Goal: Task Accomplishment & Management: Manage account settings

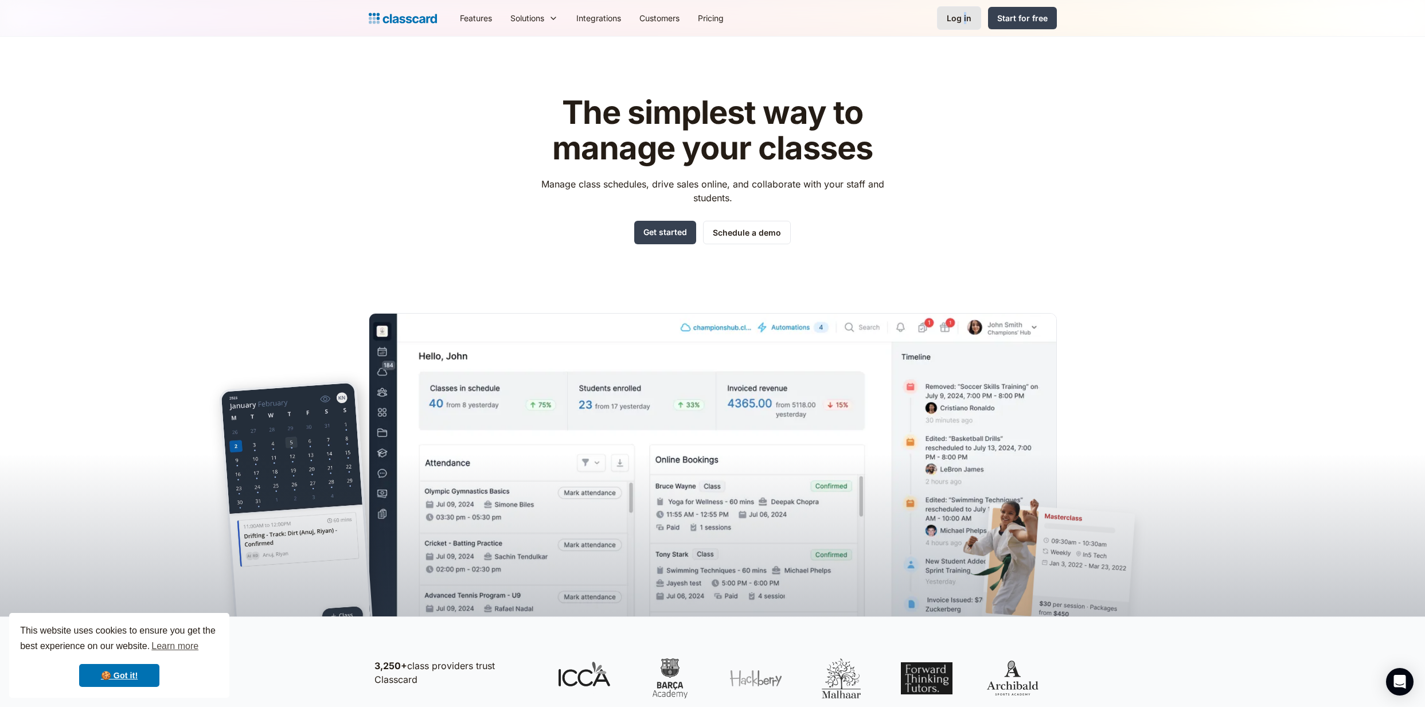
click at [949, 17] on div "Log in" at bounding box center [959, 18] width 25 height 12
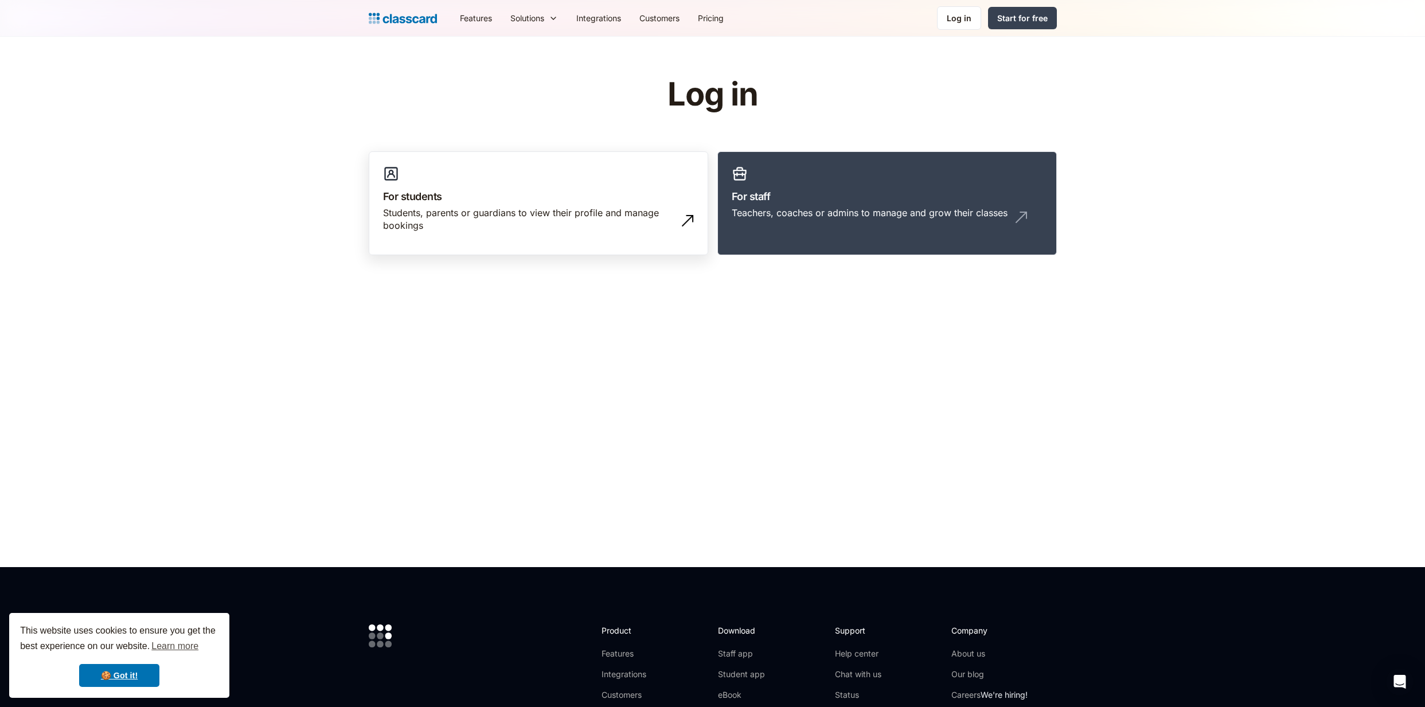
click at [652, 174] on link "For students Students, parents or guardians to view their profile and manage bo…" at bounding box center [538, 203] width 339 height 104
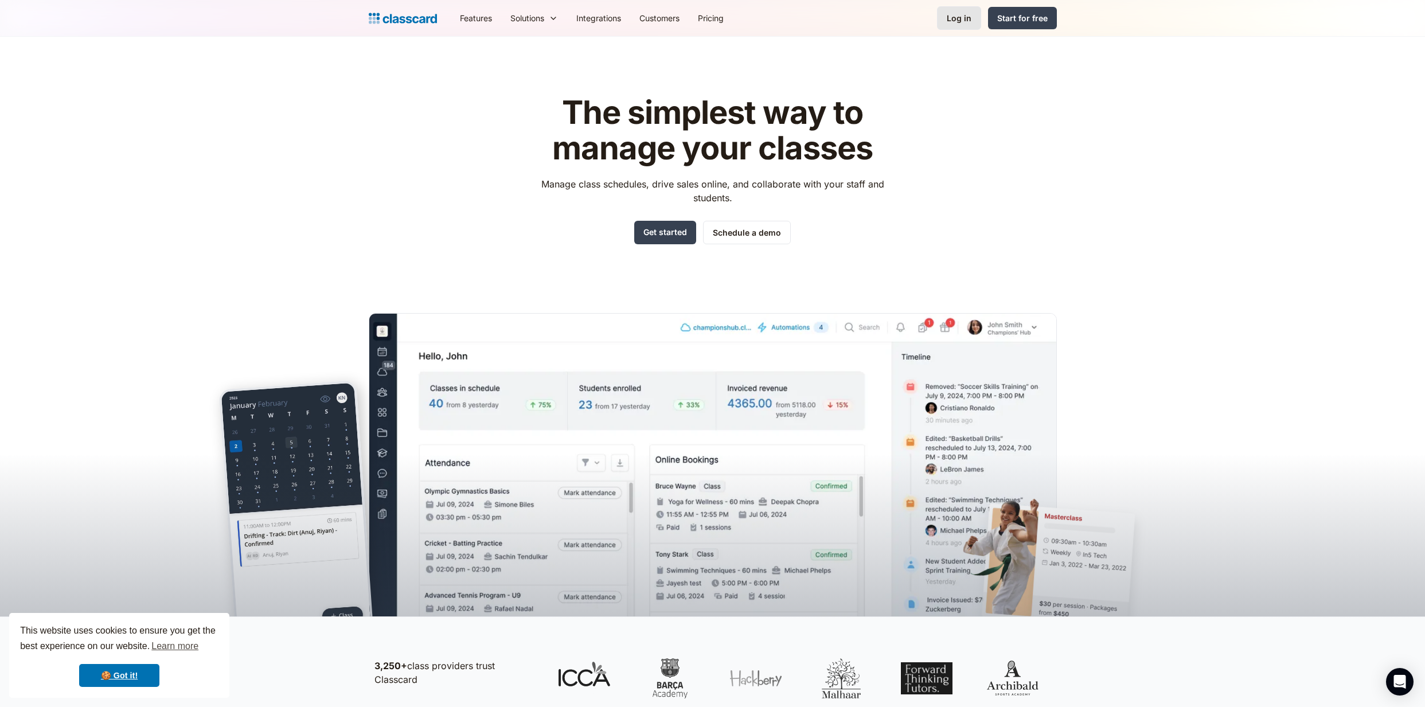
click at [961, 24] on link "Log in" at bounding box center [959, 18] width 44 height 24
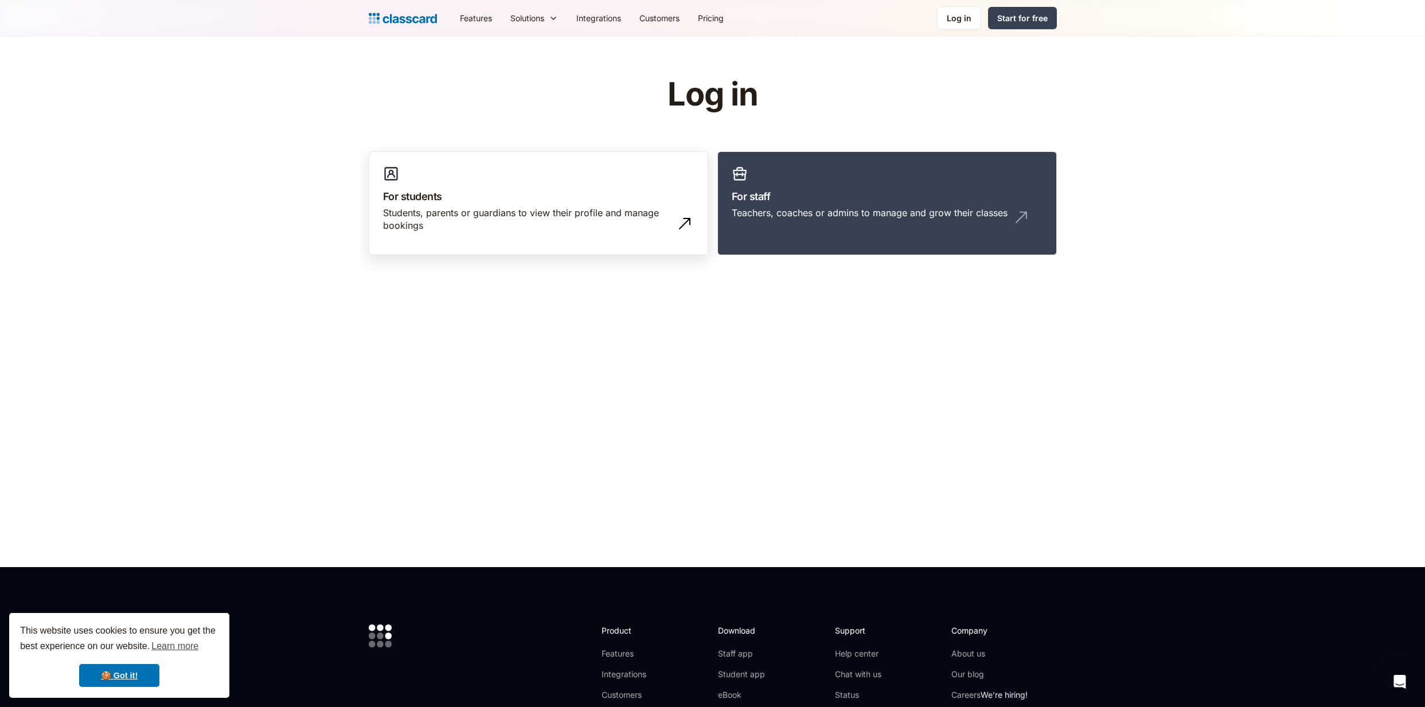
click at [595, 181] on link "For students Students, parents or guardians to view their profile and manage bo…" at bounding box center [538, 203] width 339 height 104
click at [401, 191] on h3 "For students" at bounding box center [538, 196] width 311 height 15
click at [401, 192] on h3 "For students" at bounding box center [538, 196] width 311 height 15
click at [401, 193] on h3 "For students" at bounding box center [538, 196] width 311 height 15
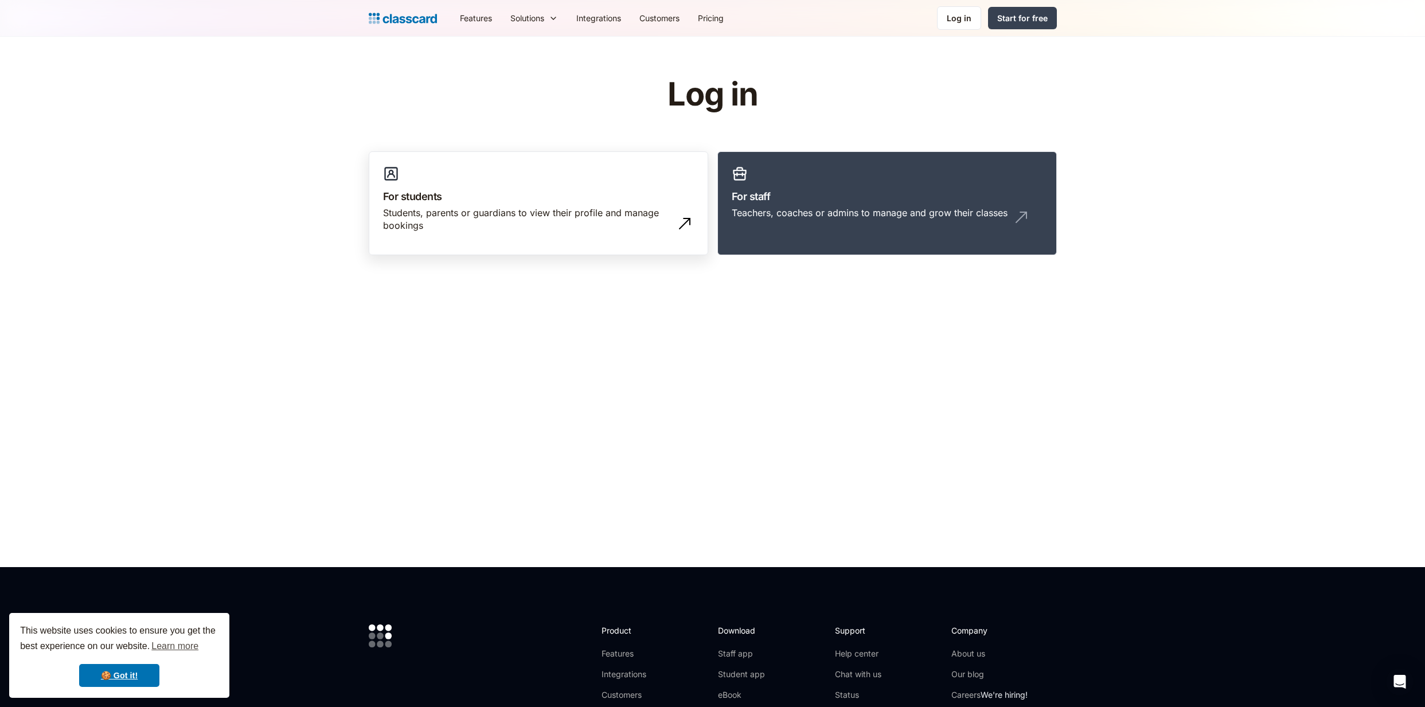
click at [404, 189] on h3 "For students" at bounding box center [538, 196] width 311 height 15
